Goal: Task Accomplishment & Management: Manage account settings

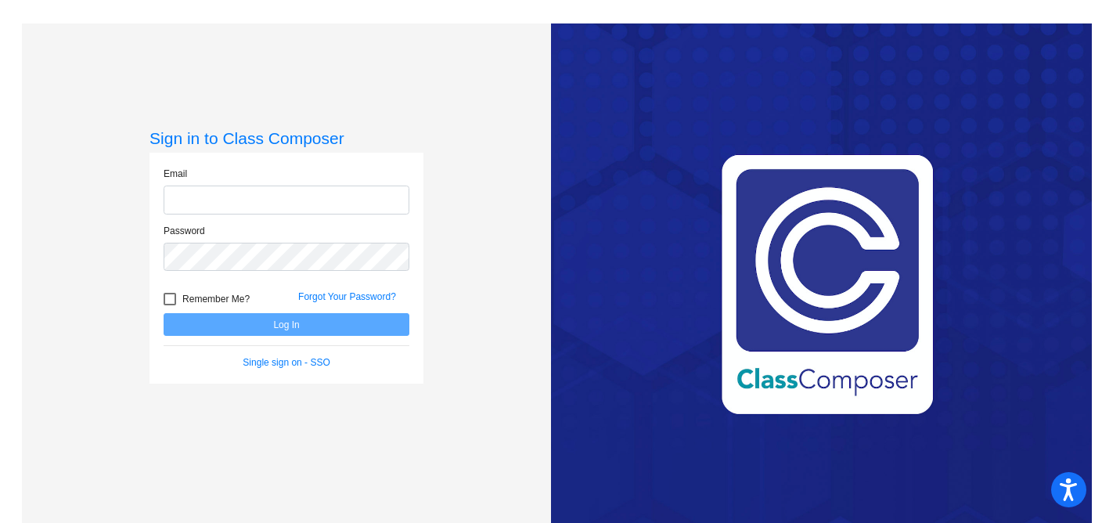
click at [330, 197] on input "email" at bounding box center [287, 200] width 246 height 29
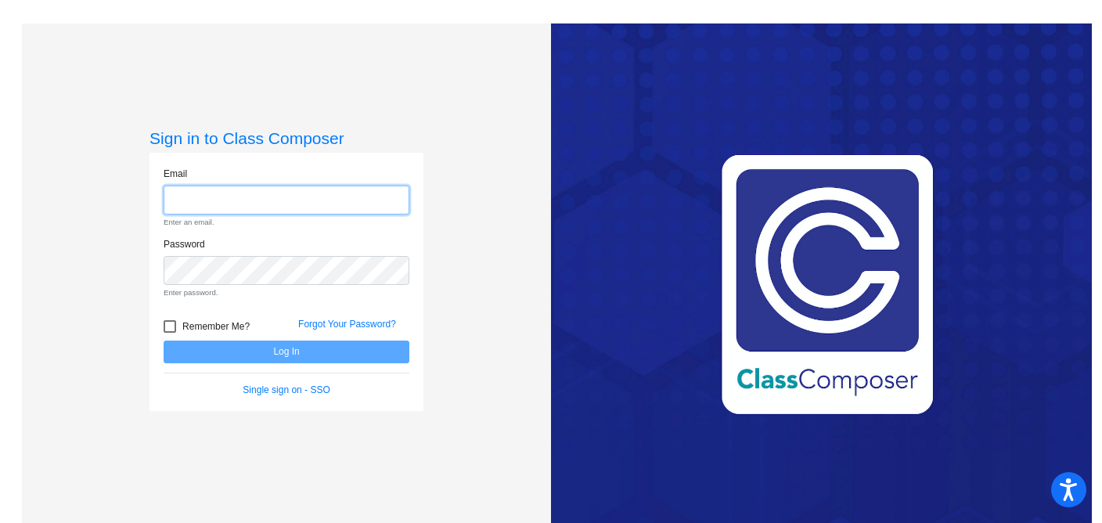
type input "[EMAIL_ADDRESS][DOMAIN_NAME]"
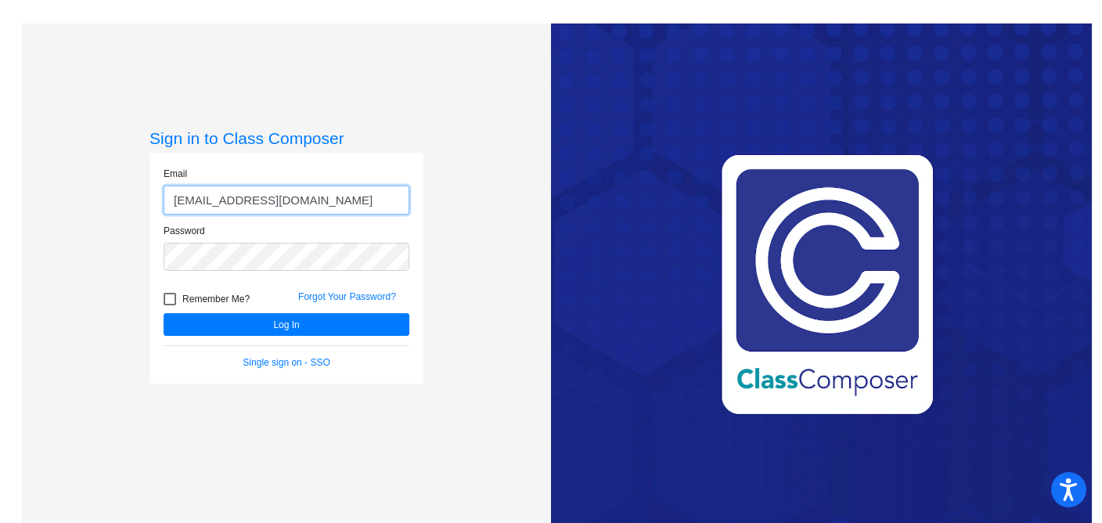
click at [164, 313] on button "Log In" at bounding box center [287, 324] width 246 height 23
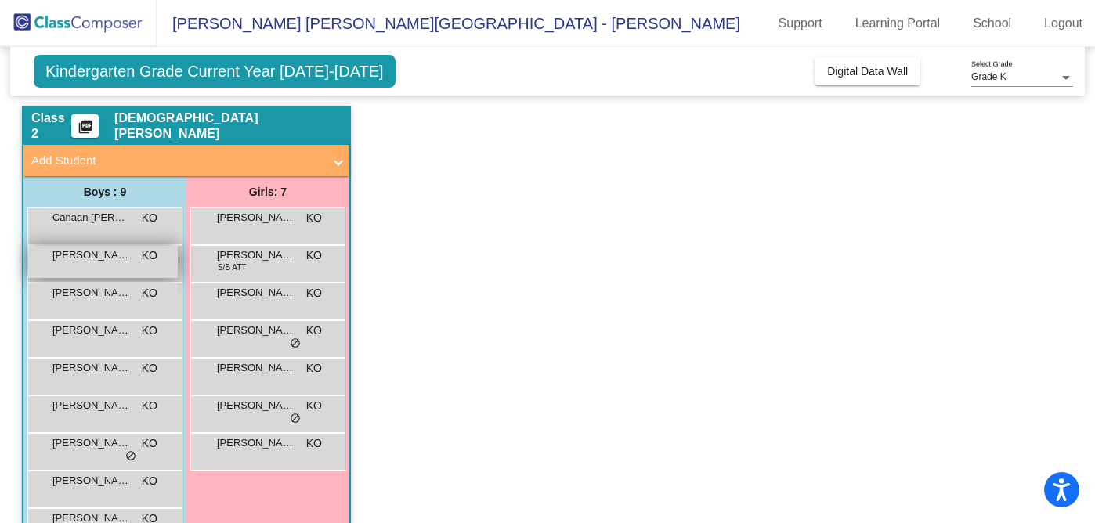
scroll to position [47, 0]
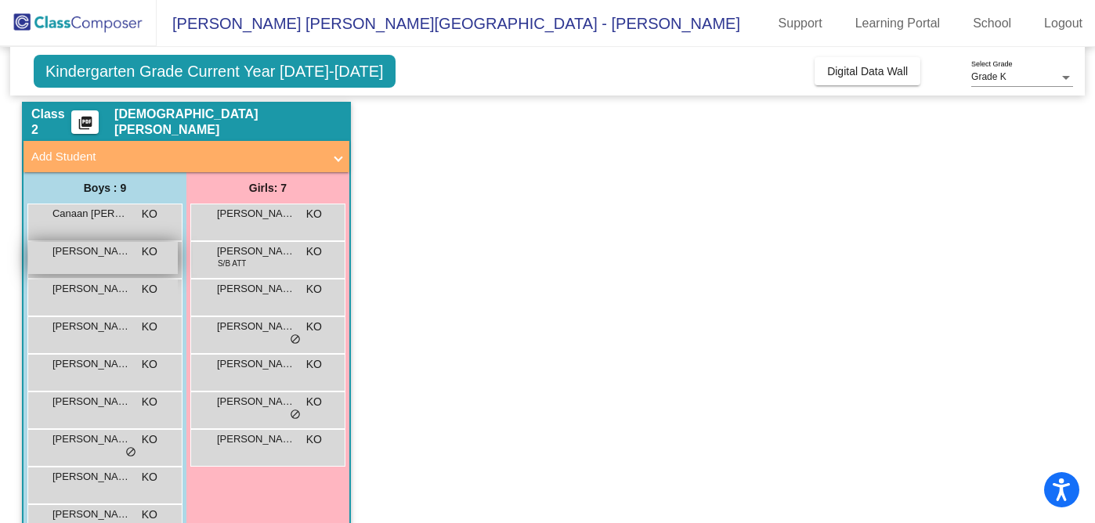
click at [87, 254] on span "[PERSON_NAME]" at bounding box center [91, 251] width 78 height 16
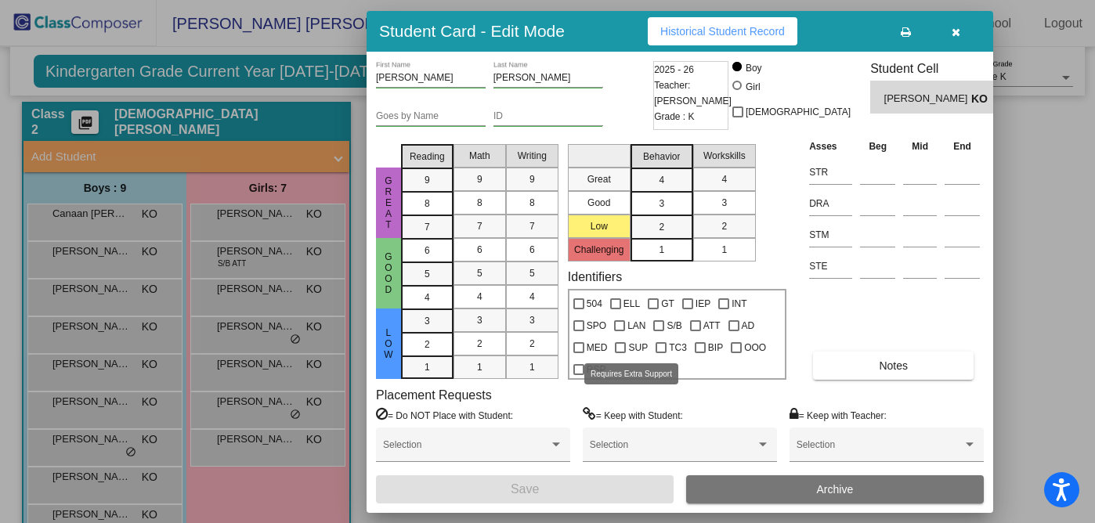
scroll to position [0, 0]
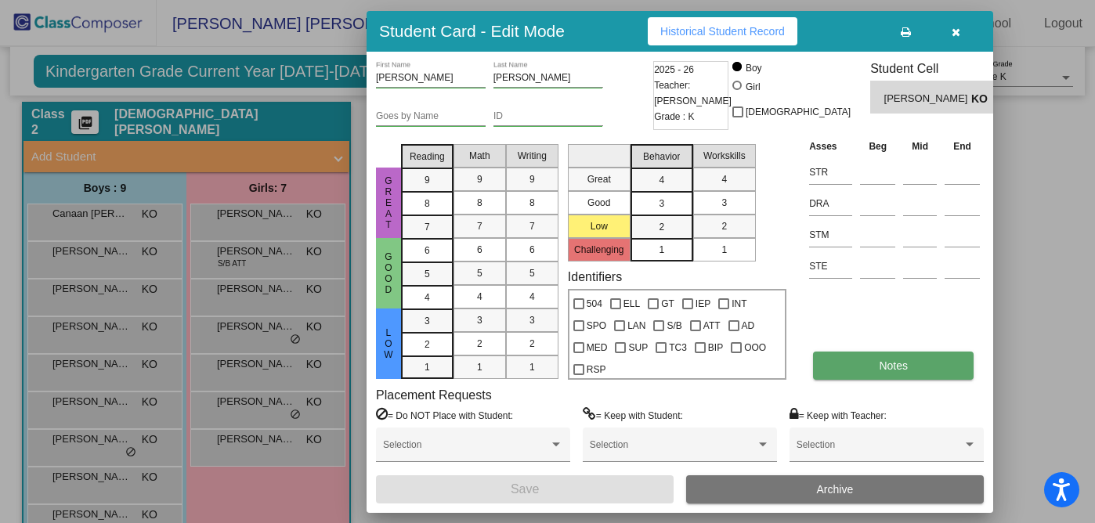
click at [869, 360] on button "Notes" at bounding box center [893, 366] width 161 height 28
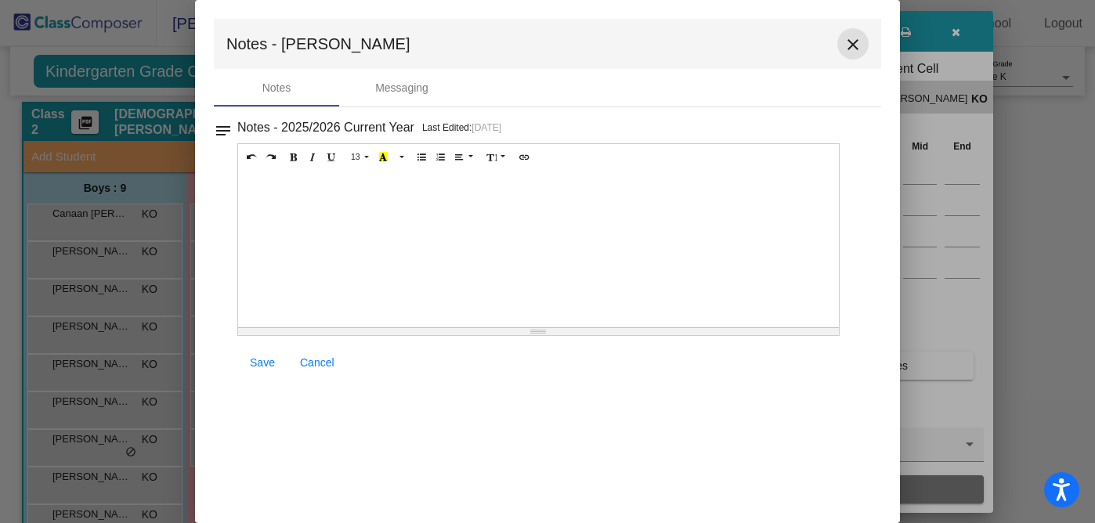
click at [859, 42] on mat-icon "close" at bounding box center [852, 44] width 19 height 19
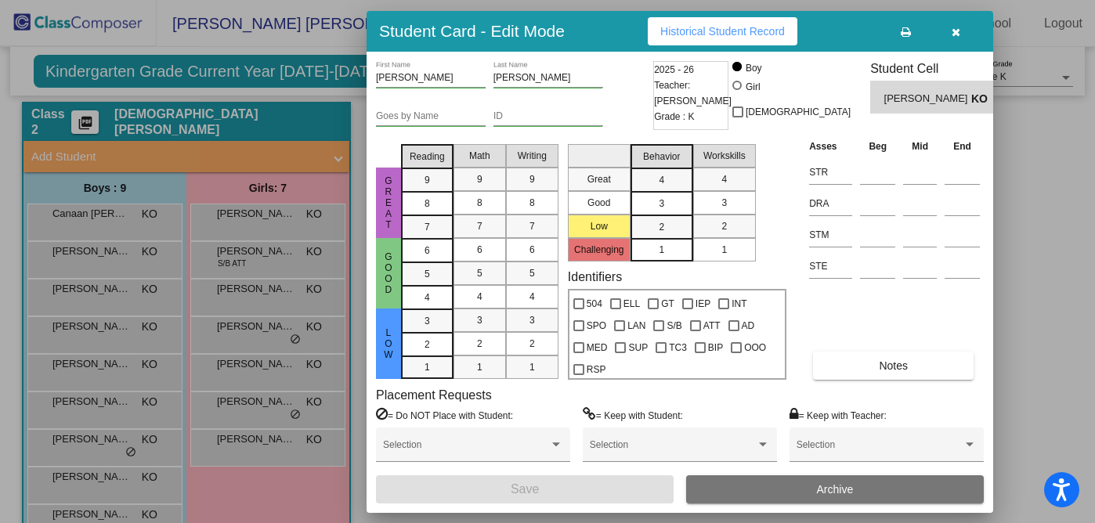
click at [951, 32] on icon "button" at bounding box center [955, 32] width 9 height 11
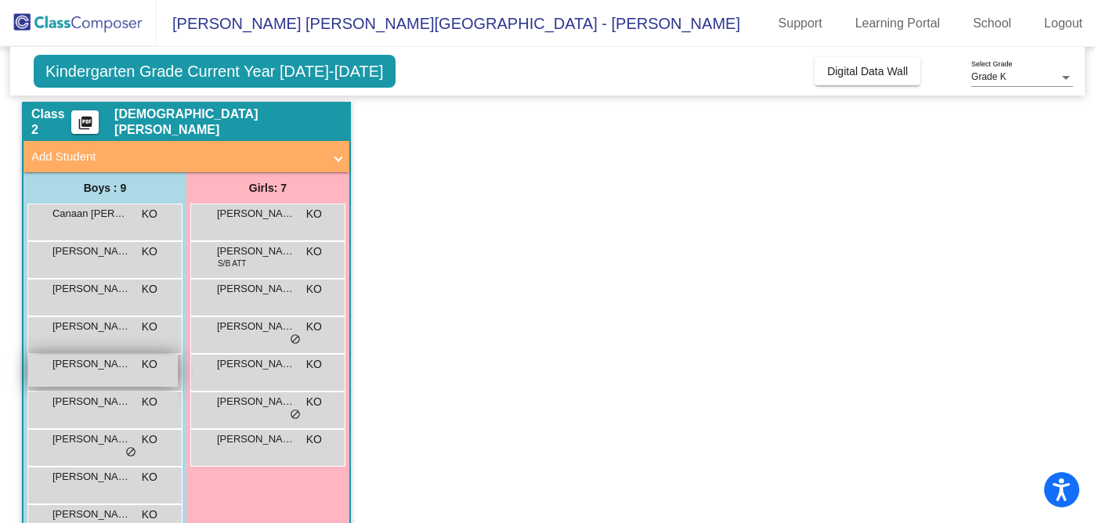
click at [102, 369] on span "[PERSON_NAME]" at bounding box center [91, 364] width 78 height 16
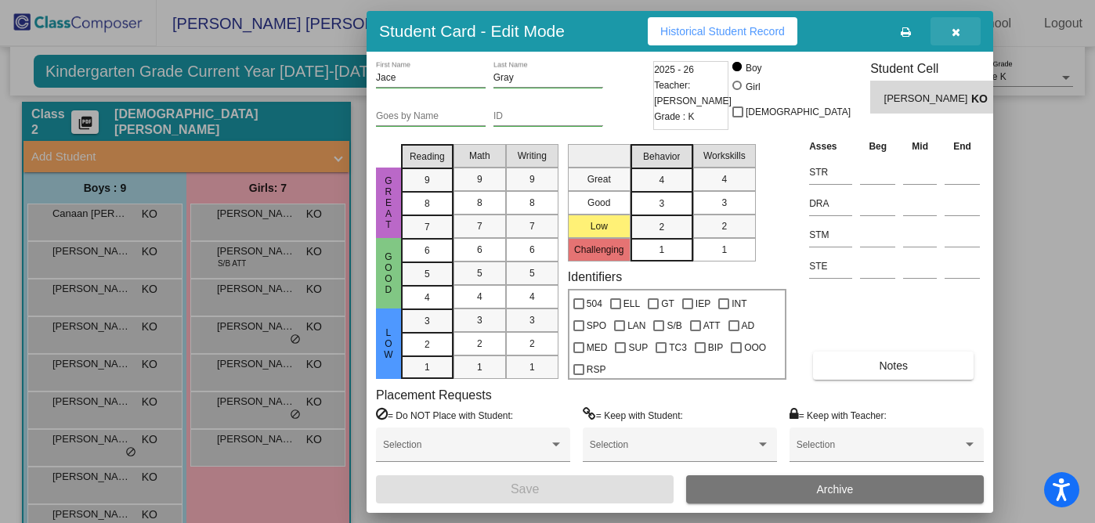
click at [960, 34] on button "button" at bounding box center [955, 31] width 50 height 28
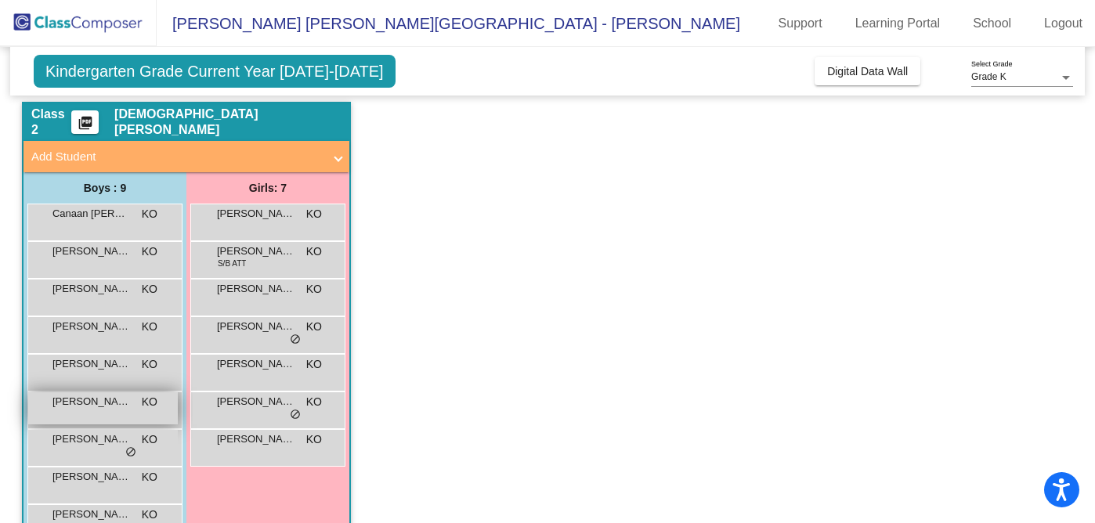
scroll to position [91, 0]
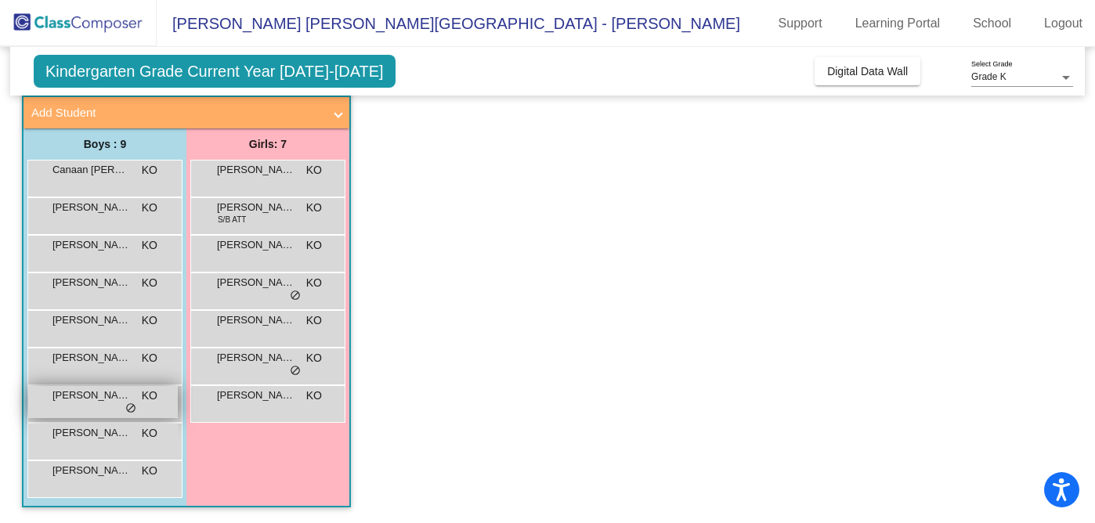
click at [89, 396] on span "[PERSON_NAME]" at bounding box center [91, 396] width 78 height 16
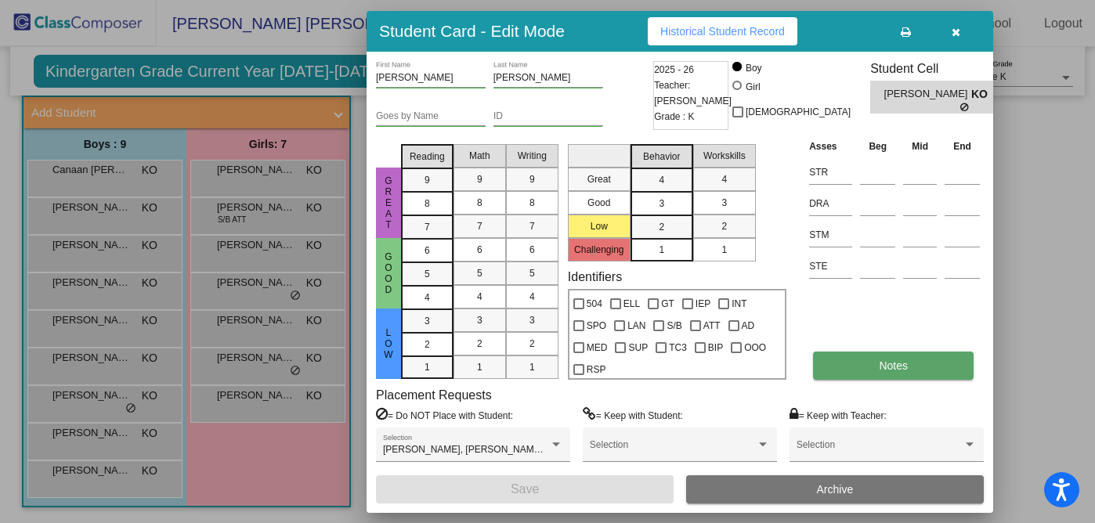
click at [893, 355] on button "Notes" at bounding box center [893, 366] width 161 height 28
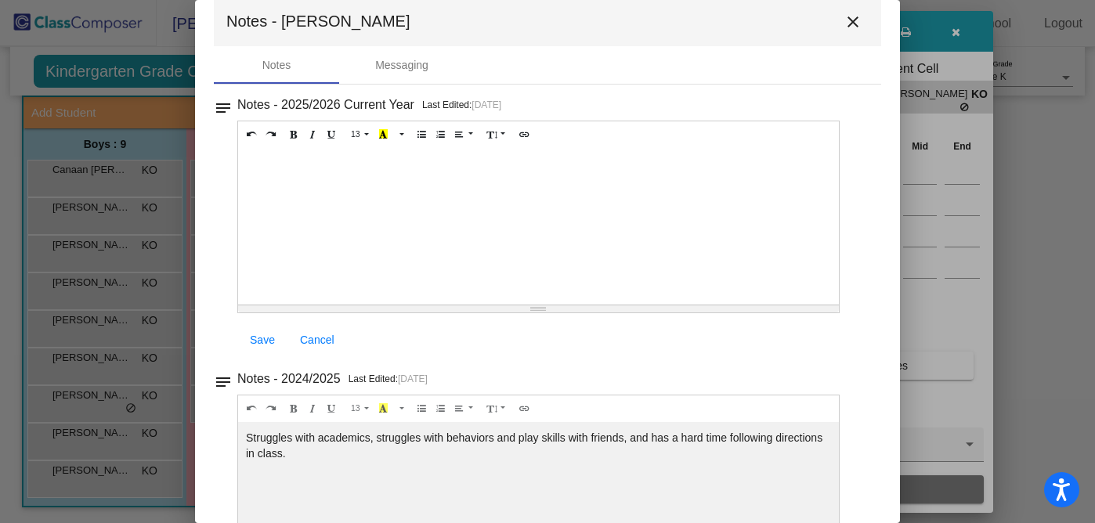
scroll to position [0, 0]
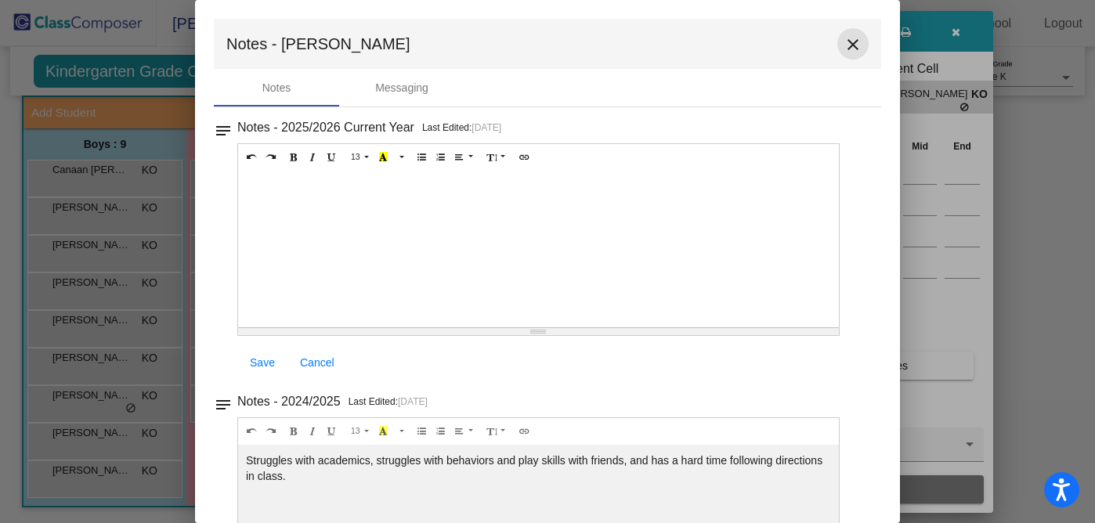
click at [850, 41] on mat-icon "close" at bounding box center [852, 44] width 19 height 19
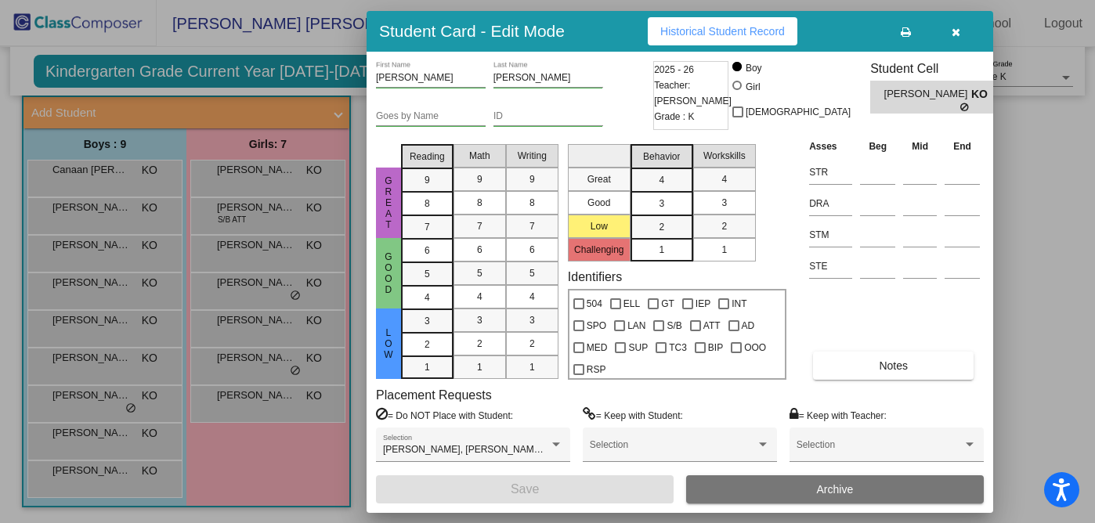
click at [957, 27] on icon "button" at bounding box center [955, 32] width 9 height 11
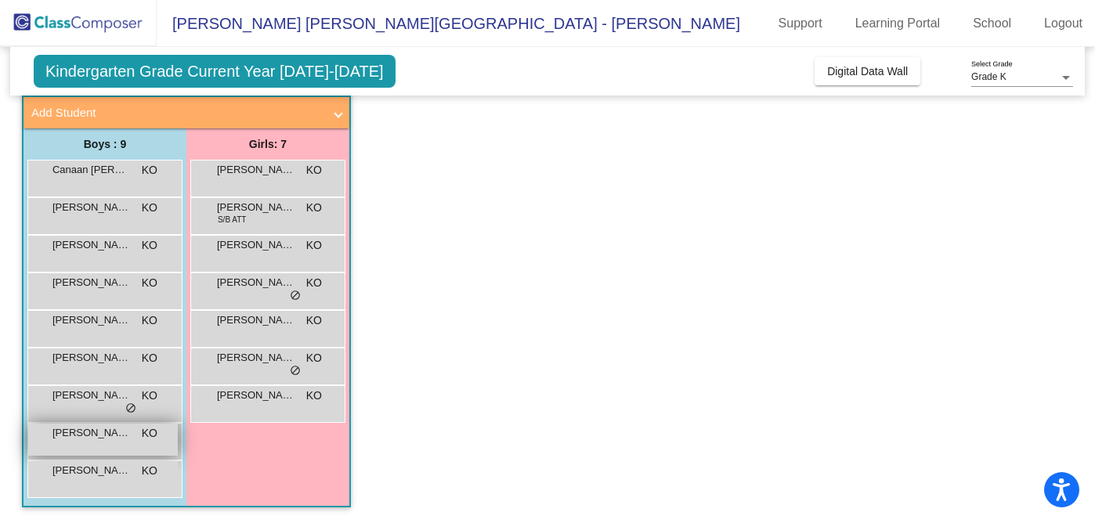
click at [95, 439] on span "[PERSON_NAME]" at bounding box center [91, 433] width 78 height 16
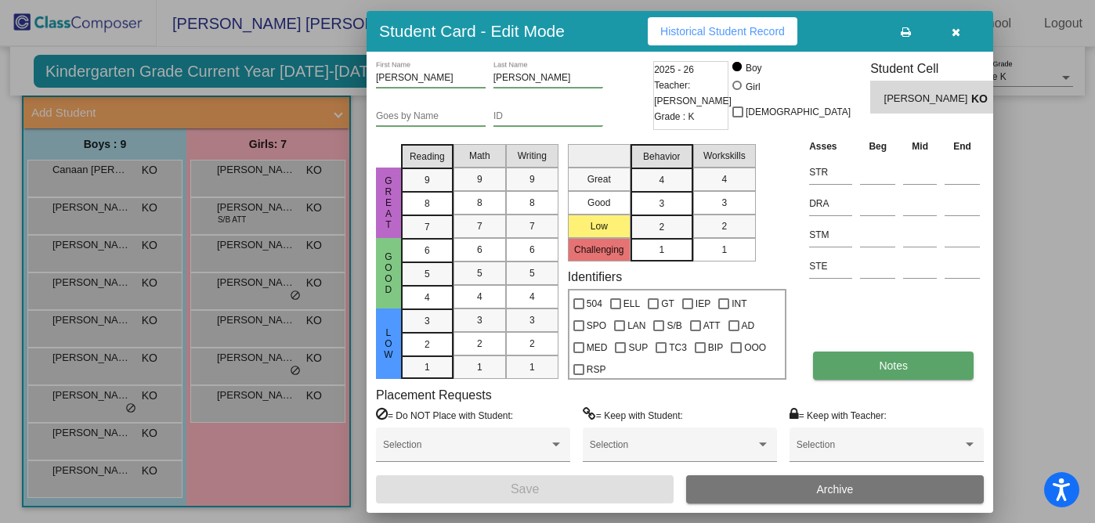
click at [885, 366] on span "Notes" at bounding box center [892, 365] width 29 height 13
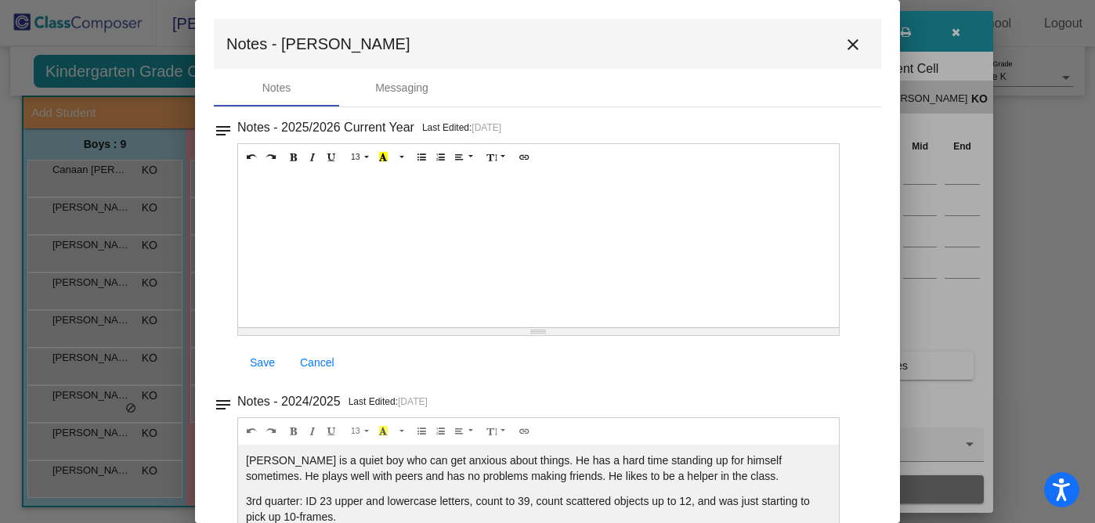
click at [846, 39] on mat-icon "close" at bounding box center [852, 44] width 19 height 19
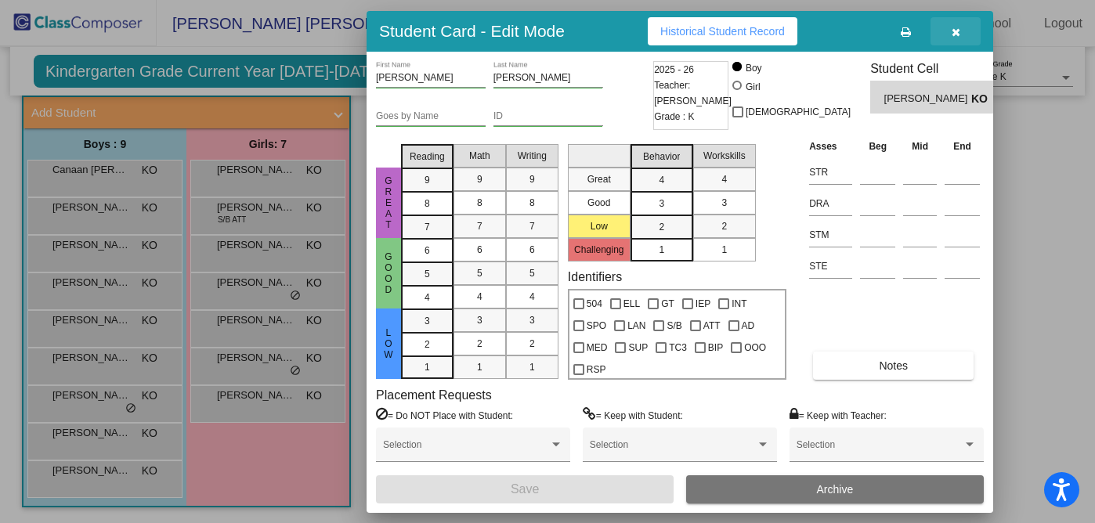
click at [954, 30] on icon "button" at bounding box center [955, 32] width 9 height 11
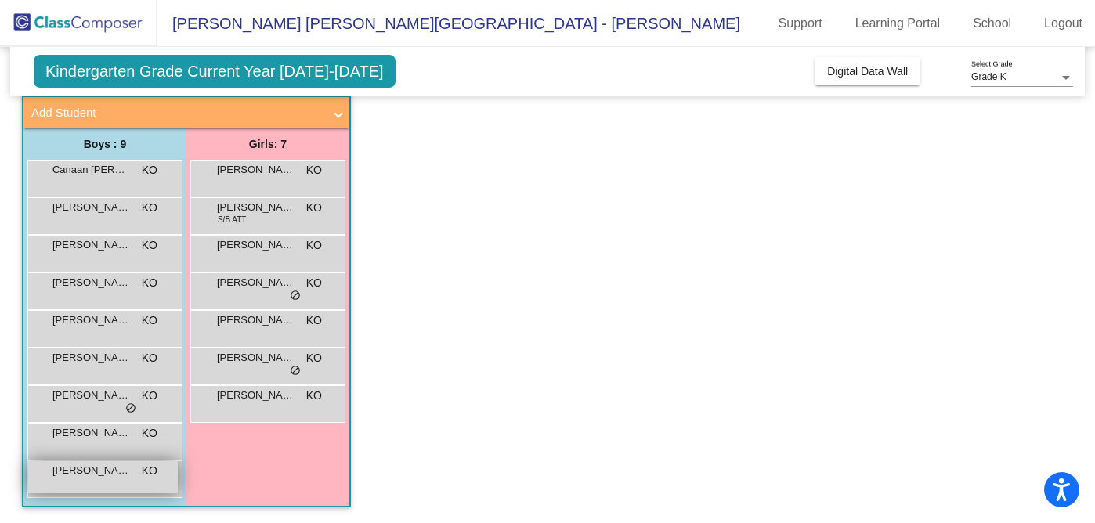
click at [118, 471] on span "[PERSON_NAME]" at bounding box center [91, 471] width 78 height 16
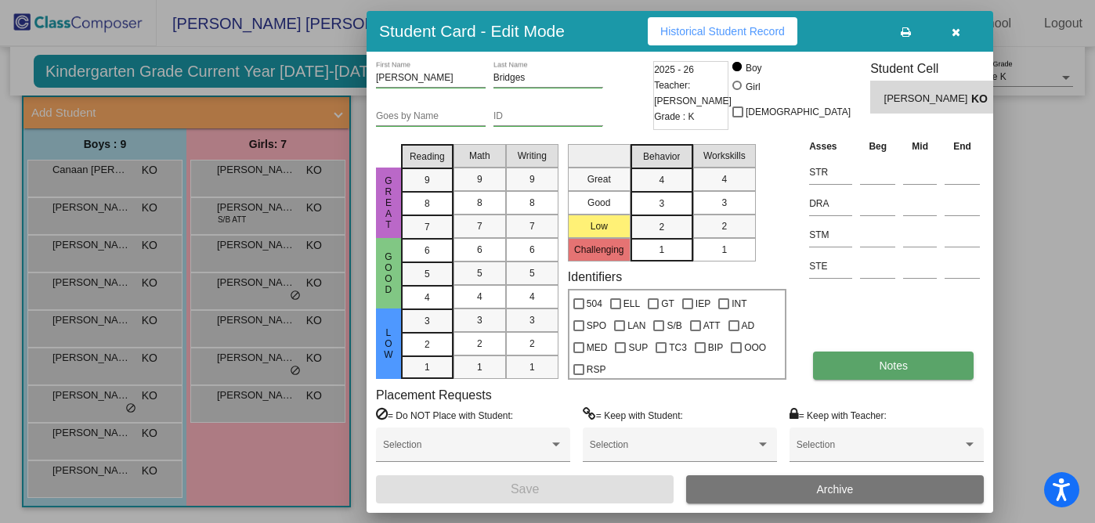
click at [925, 365] on button "Notes" at bounding box center [893, 366] width 161 height 28
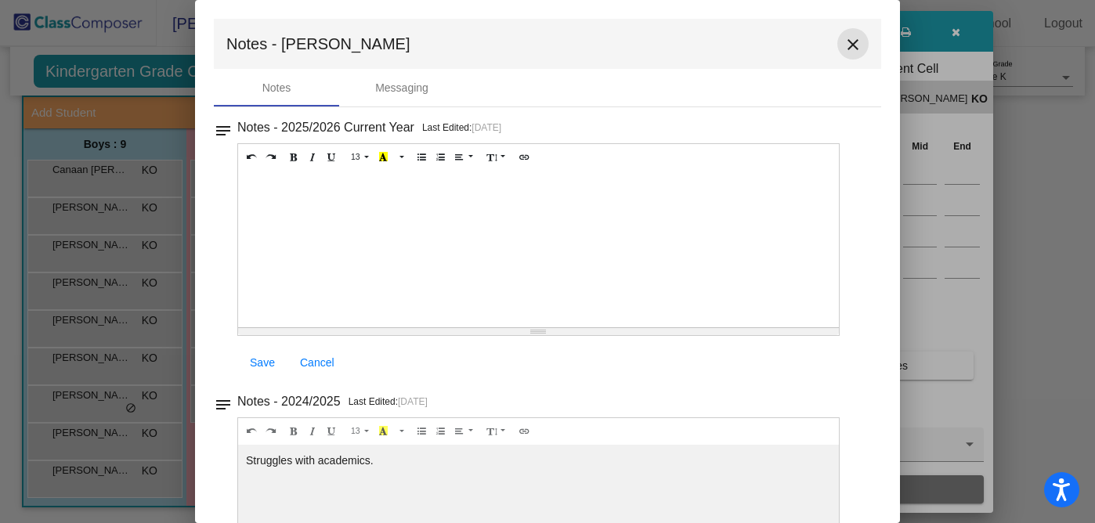
click at [843, 49] on mat-icon "close" at bounding box center [852, 44] width 19 height 19
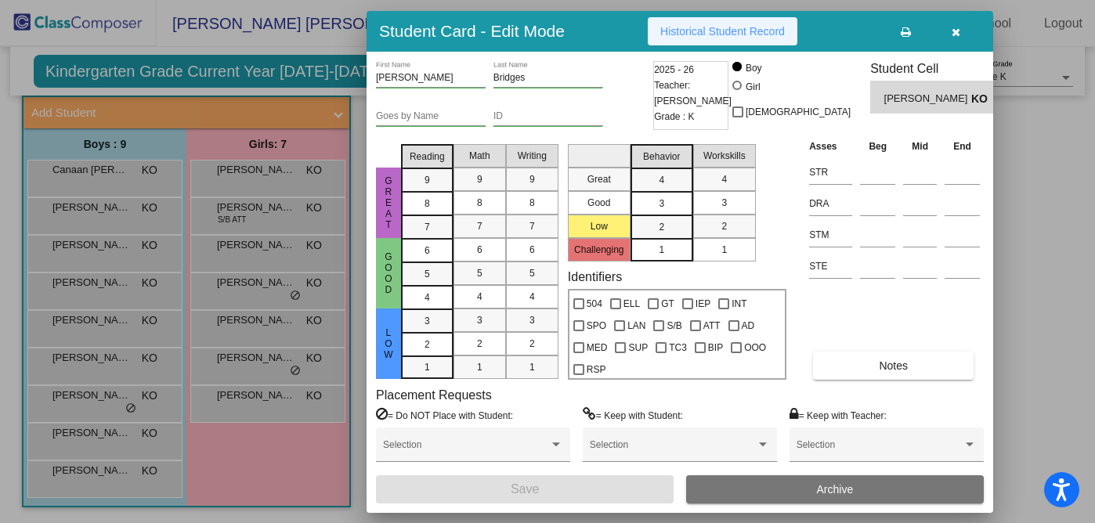
click at [772, 23] on button "Historical Student Record" at bounding box center [723, 31] width 150 height 28
click at [958, 29] on icon "button" at bounding box center [955, 32] width 9 height 11
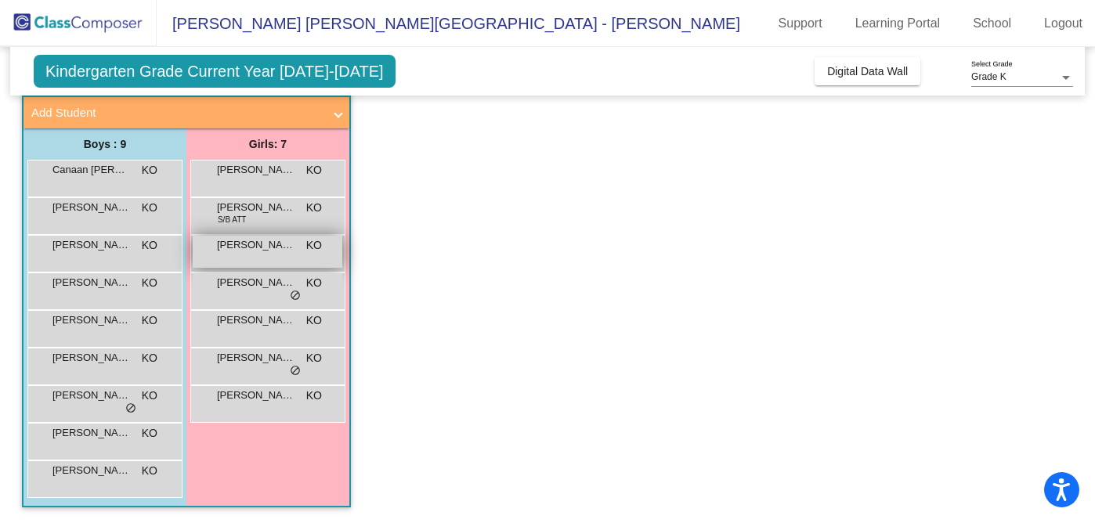
click at [253, 252] on div "[PERSON_NAME] KO lock do_not_disturb_alt" at bounding box center [268, 252] width 150 height 32
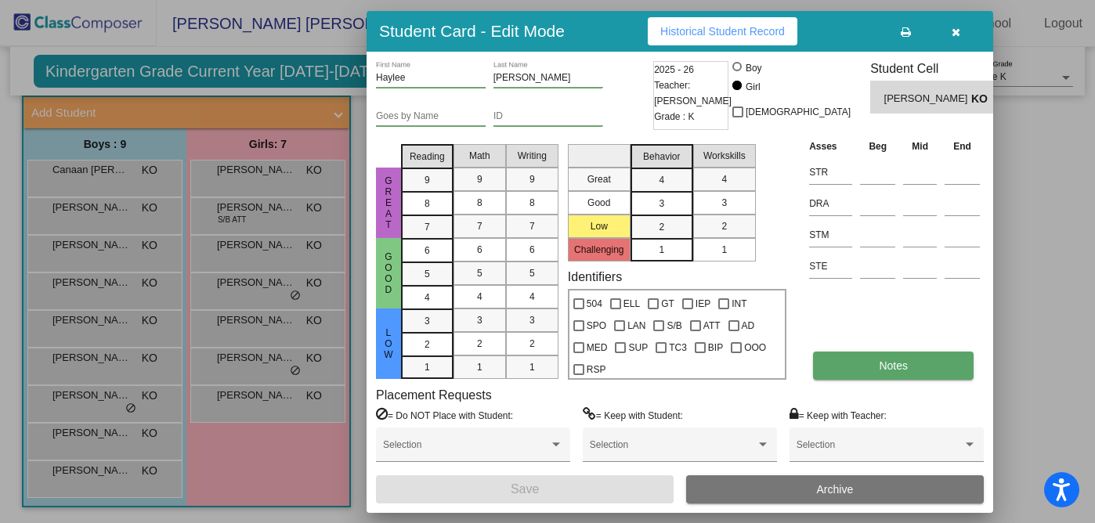
click at [875, 372] on button "Notes" at bounding box center [893, 366] width 161 height 28
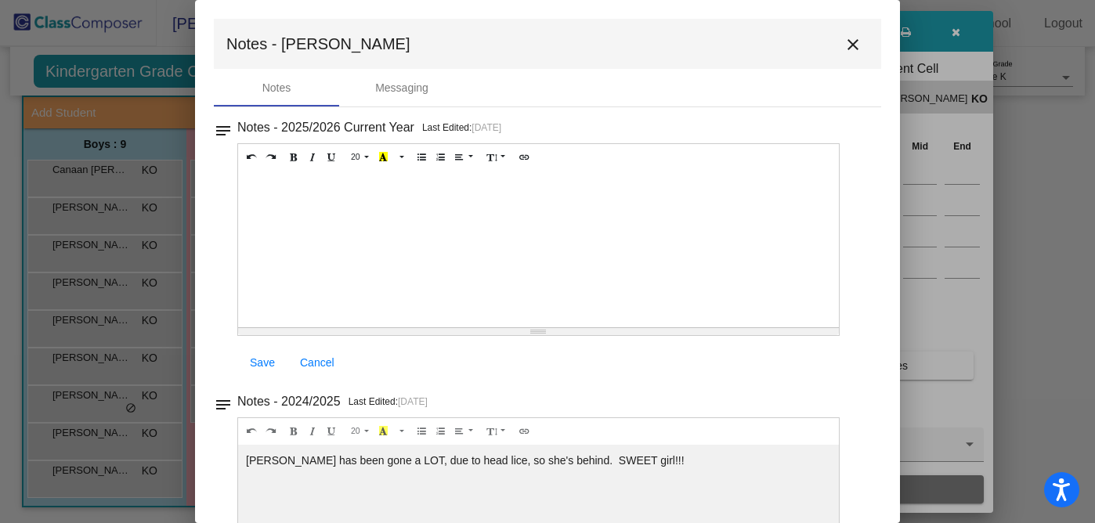
click at [845, 47] on mat-icon "close" at bounding box center [852, 44] width 19 height 19
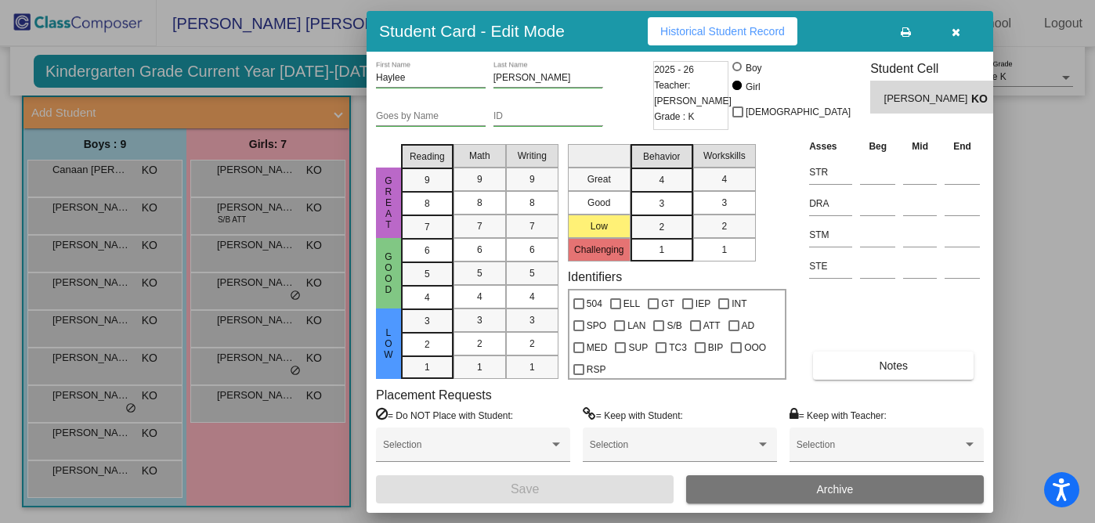
click at [954, 35] on icon "button" at bounding box center [955, 32] width 9 height 11
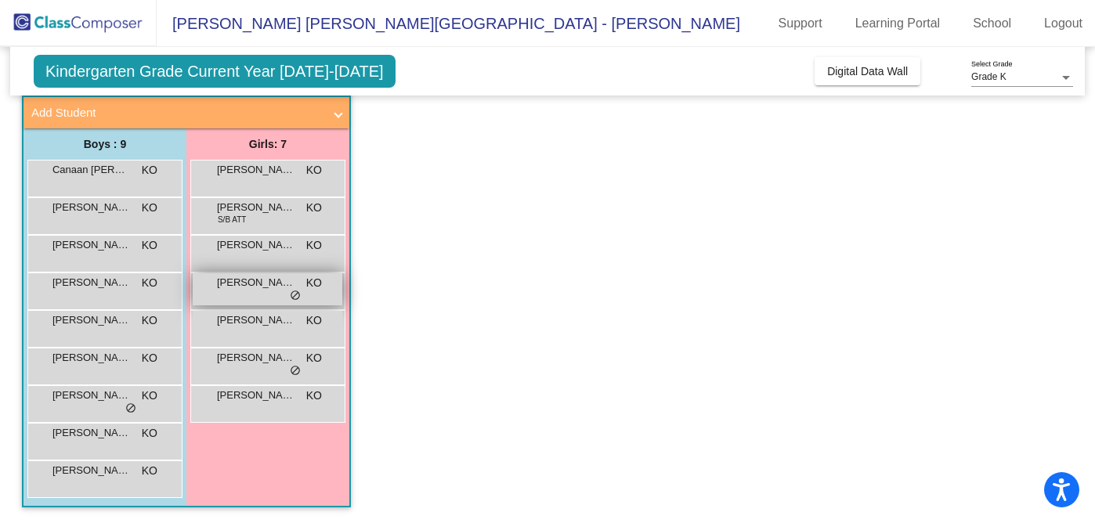
click at [265, 294] on div "[PERSON_NAME] KO lock do_not_disturb_alt" at bounding box center [268, 289] width 150 height 32
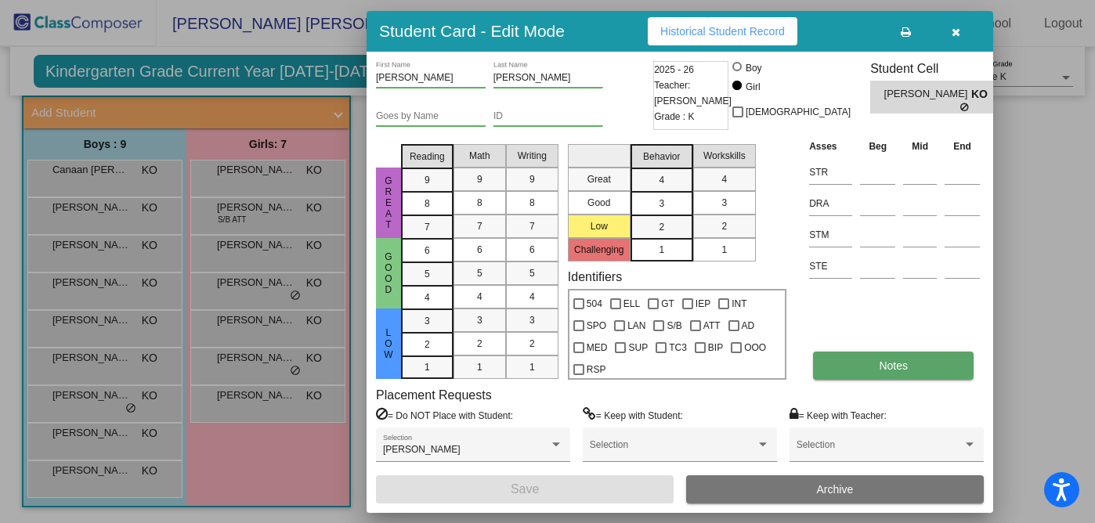
click at [885, 374] on button "Notes" at bounding box center [893, 366] width 161 height 28
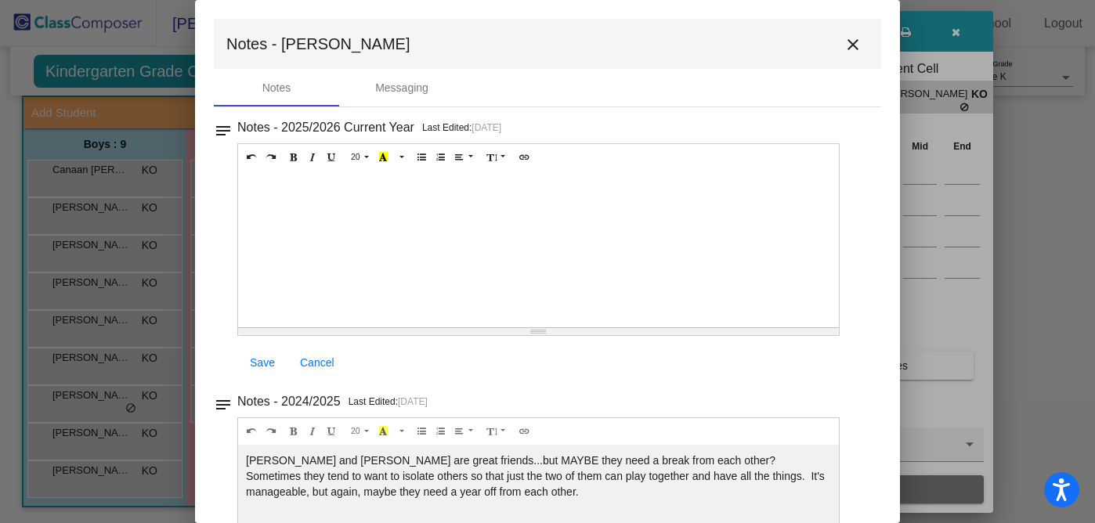
scroll to position [2, 0]
click at [850, 40] on mat-icon "close" at bounding box center [852, 43] width 19 height 19
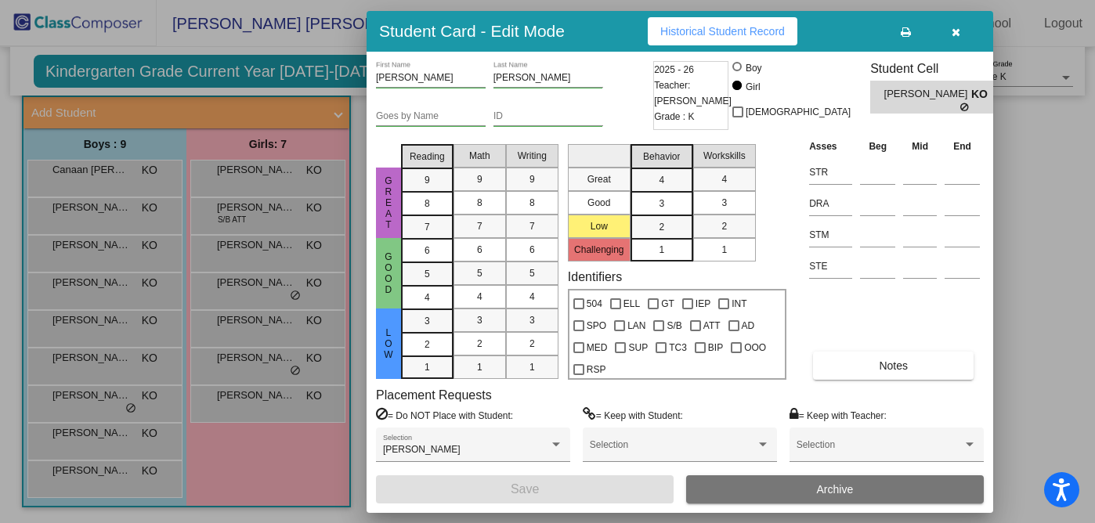
click at [959, 34] on button "button" at bounding box center [955, 31] width 50 height 28
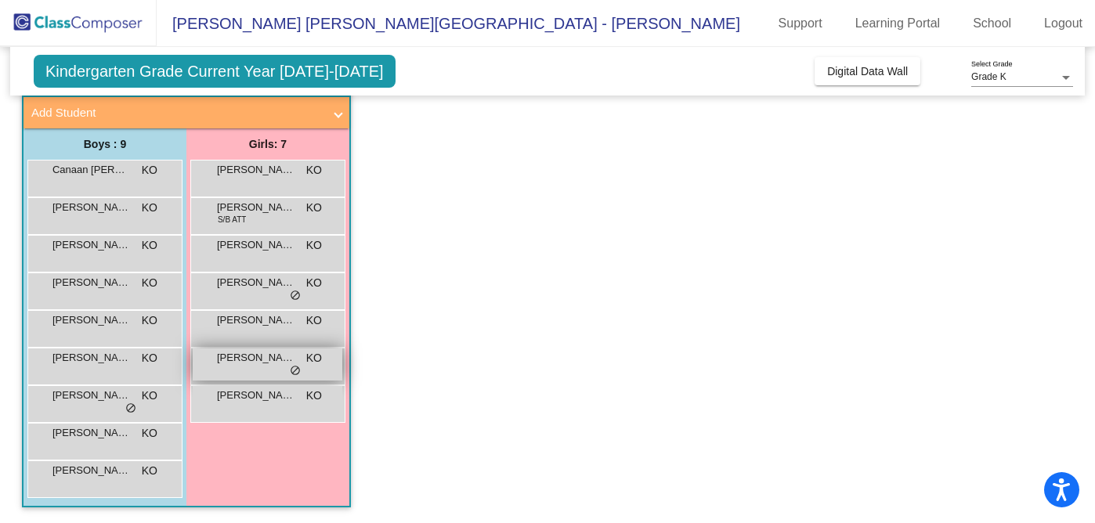
click at [248, 360] on span "[PERSON_NAME]" at bounding box center [256, 358] width 78 height 16
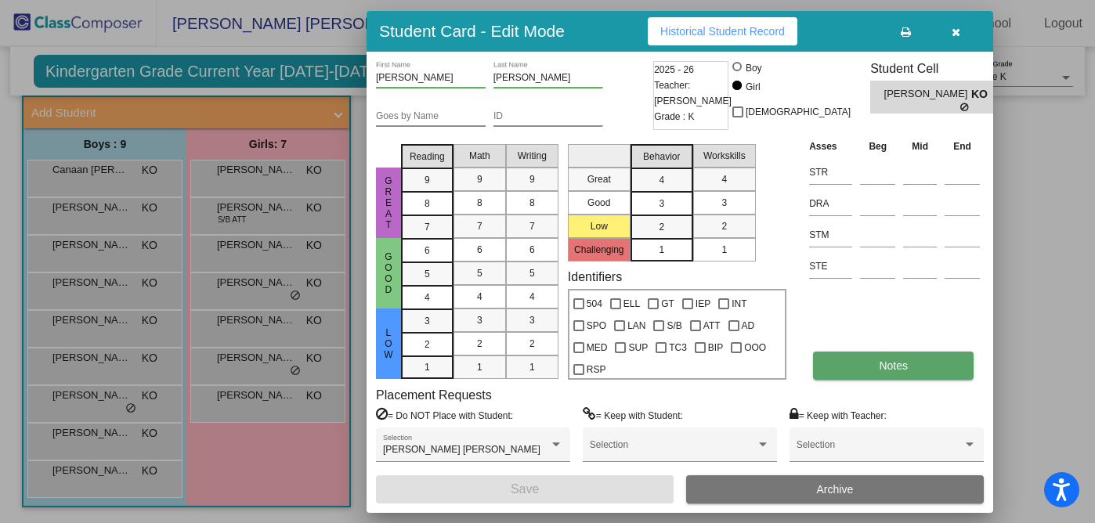
click at [934, 362] on button "Notes" at bounding box center [893, 366] width 161 height 28
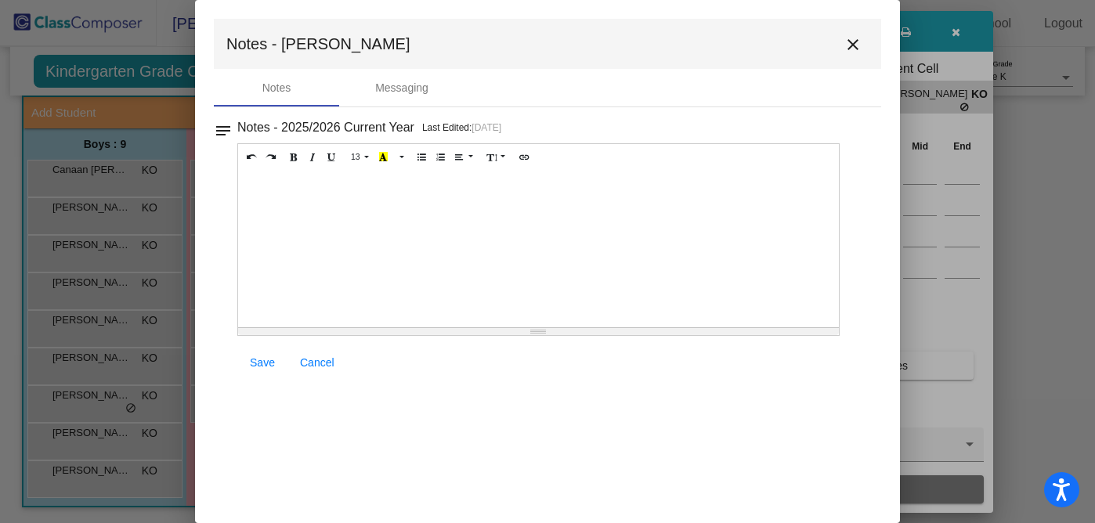
click at [853, 41] on mat-icon "close" at bounding box center [852, 44] width 19 height 19
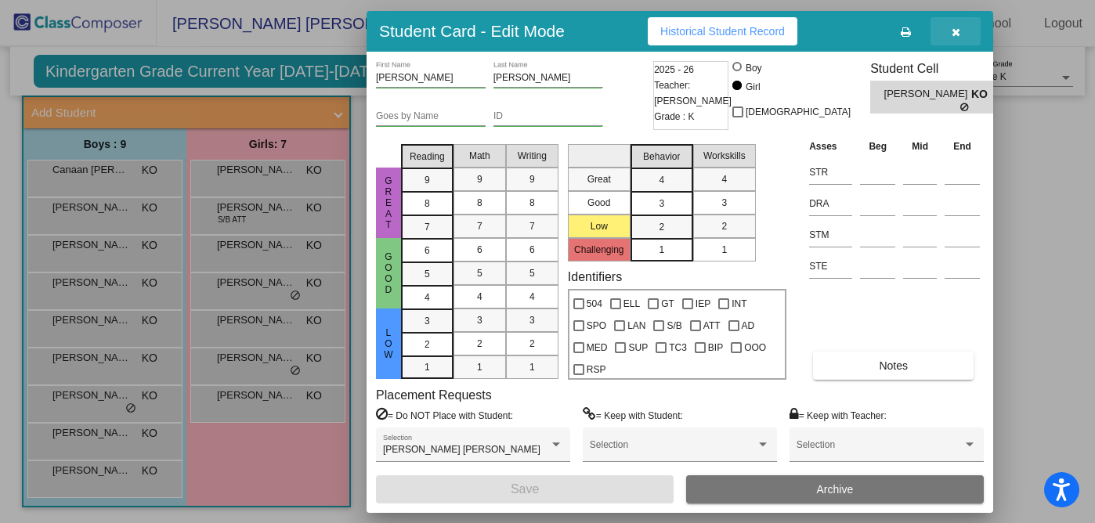
click at [955, 33] on icon "button" at bounding box center [955, 32] width 9 height 11
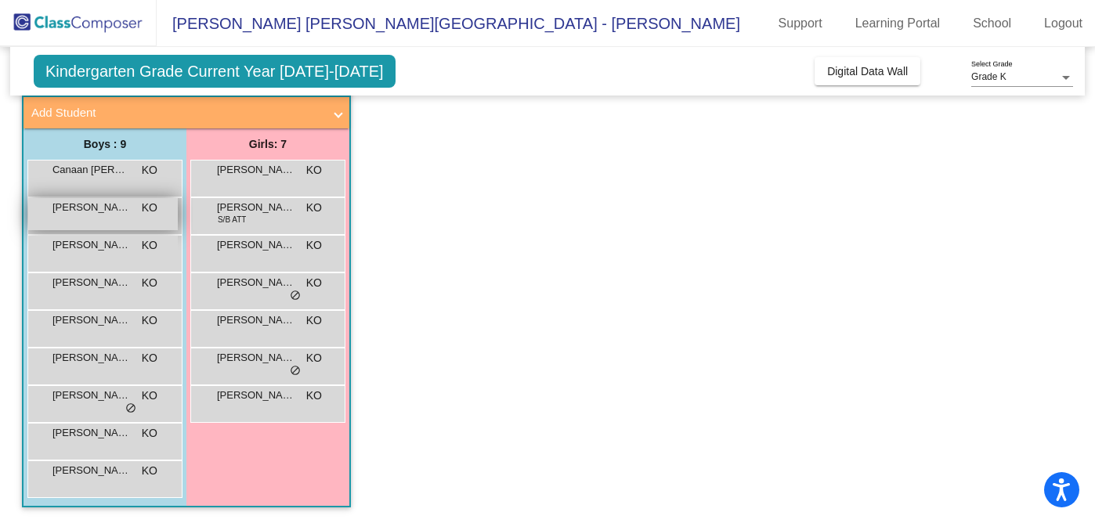
click at [96, 212] on span "[PERSON_NAME]" at bounding box center [91, 208] width 78 height 16
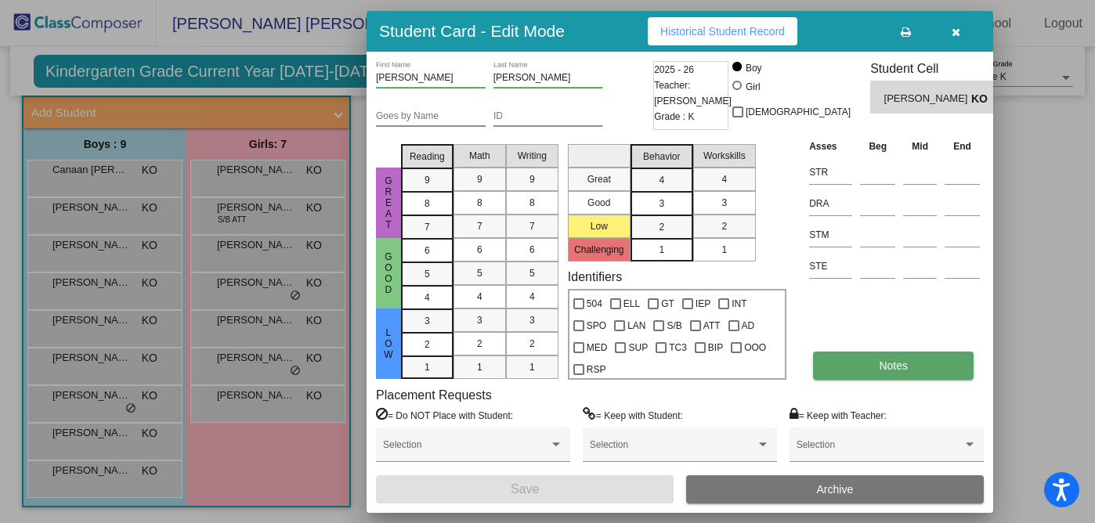
click at [907, 367] on button "Notes" at bounding box center [893, 366] width 161 height 28
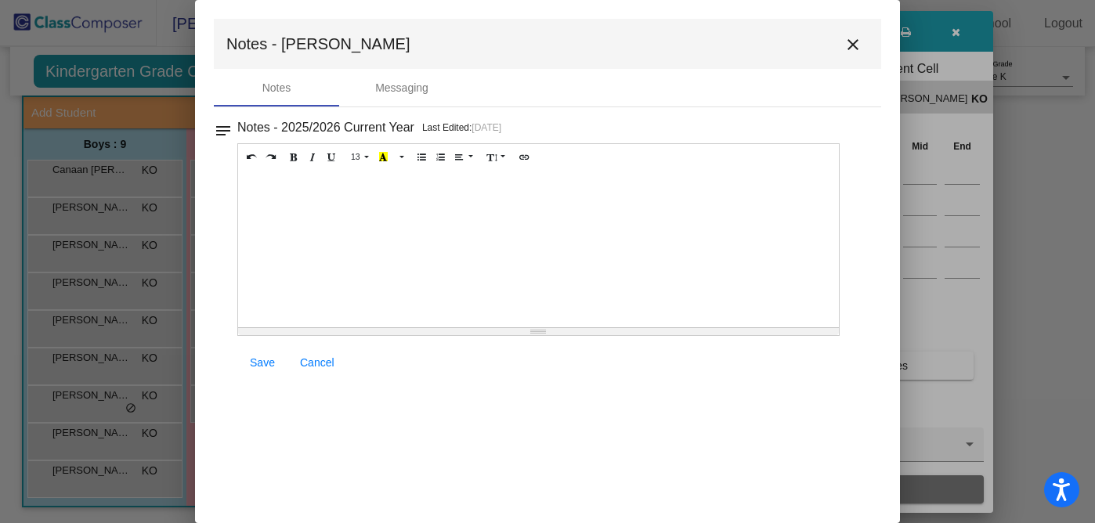
click at [857, 45] on mat-icon "close" at bounding box center [852, 44] width 19 height 19
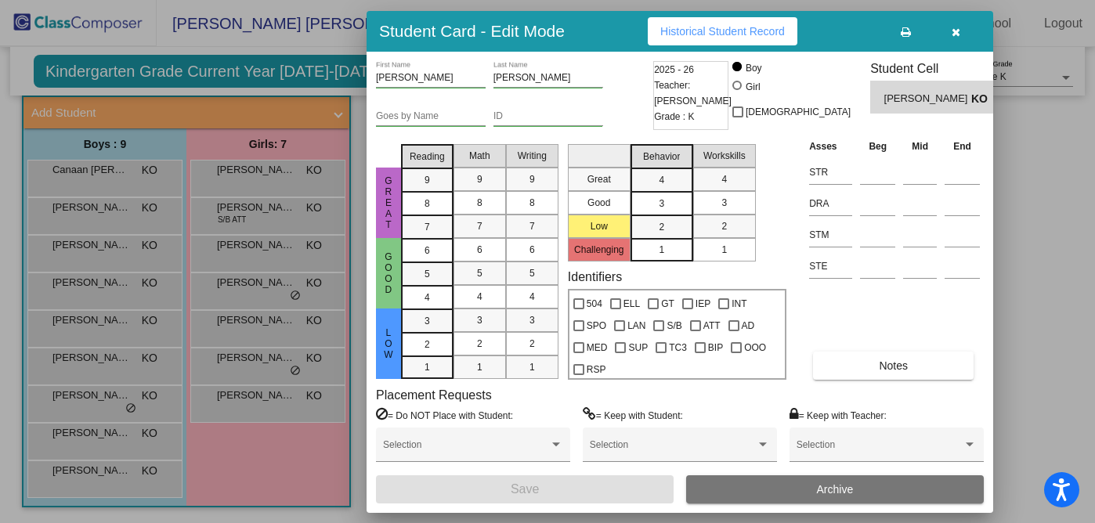
click at [950, 33] on button "button" at bounding box center [955, 31] width 50 height 28
